Goal: Transaction & Acquisition: Book appointment/travel/reservation

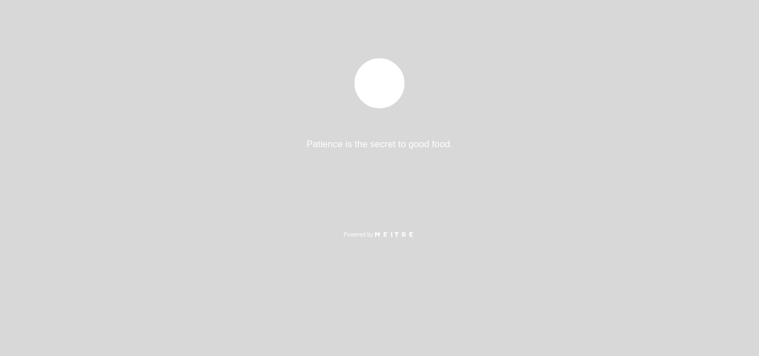
select select "pt"
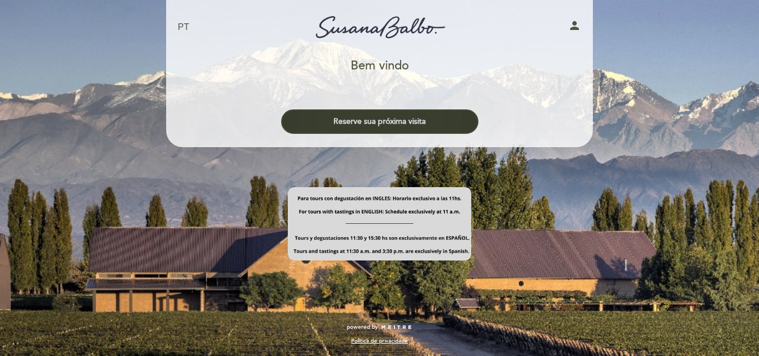
click at [400, 125] on button "Reserve sua próxima visita" at bounding box center [379, 122] width 197 height 24
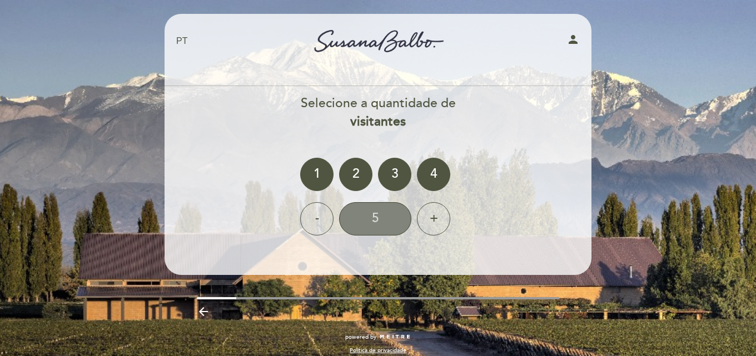
click at [376, 222] on div "5" at bounding box center [375, 218] width 72 height 33
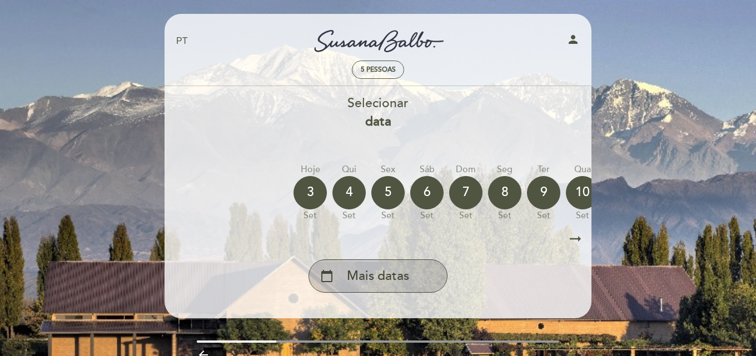
click at [423, 284] on div "calendar_today Mais datas" at bounding box center [378, 276] width 139 height 33
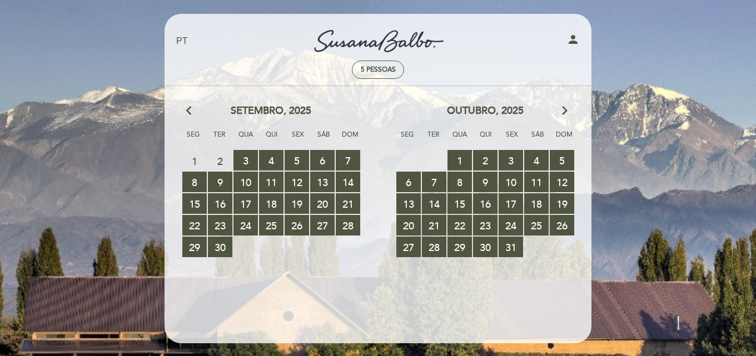
click at [562, 109] on icon "arrow_forward_ios" at bounding box center [565, 111] width 10 height 14
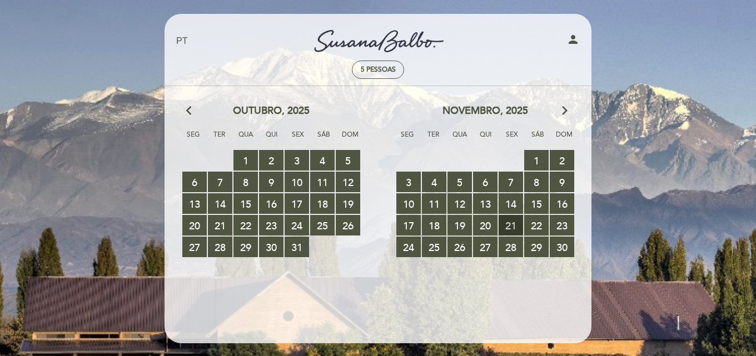
click at [514, 227] on span "21 RESERVAS DISPONÍVEIS" at bounding box center [511, 225] width 24 height 21
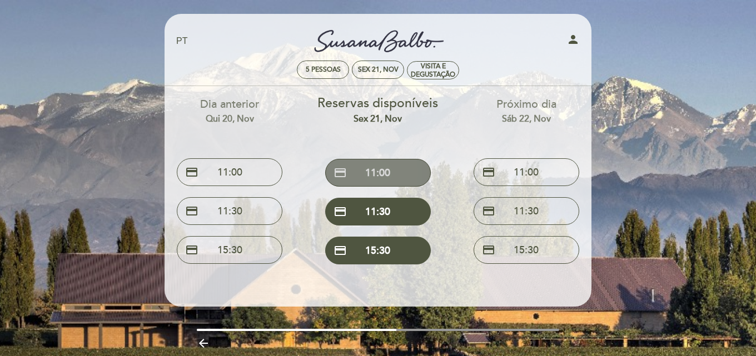
click at [398, 170] on button "credit_card 11:00" at bounding box center [378, 173] width 106 height 28
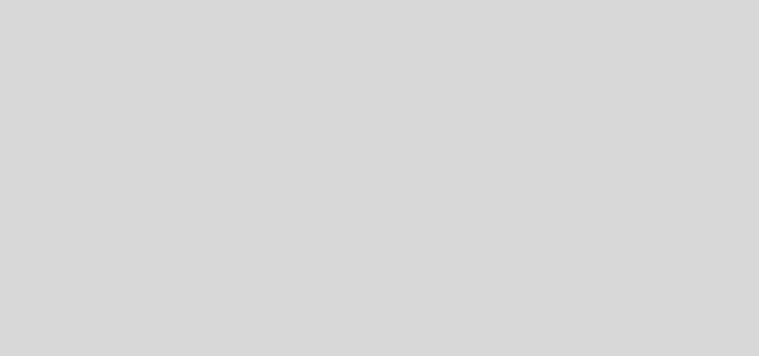
select select "pt"
